Goal: Navigation & Orientation: Find specific page/section

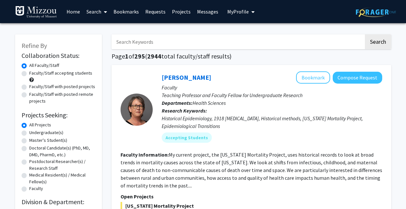
click at [233, 12] on span "My Profile" at bounding box center [238, 11] width 22 height 6
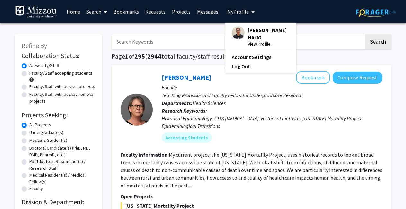
click at [254, 36] on span "[PERSON_NAME] Harat" at bounding box center [269, 33] width 42 height 14
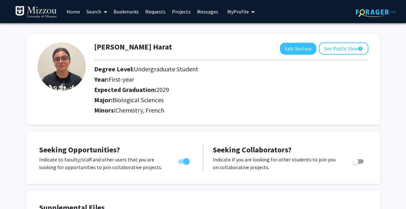
click at [153, 12] on link "Requests" at bounding box center [155, 11] width 27 height 22
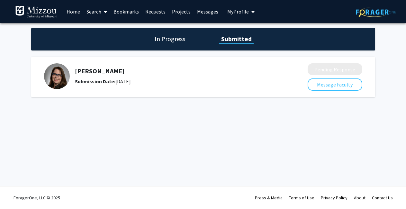
click at [135, 11] on link "Bookmarks" at bounding box center [126, 11] width 32 height 22
